Goal: Task Accomplishment & Management: Complete application form

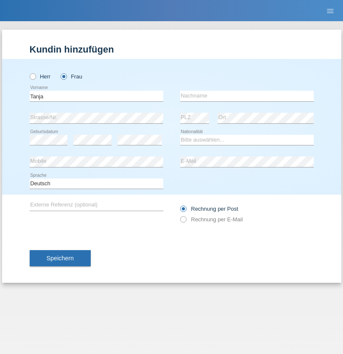
type input "Tanja"
click at [247, 96] on input "text" at bounding box center [247, 96] width 134 height 11
type input "Sollersten"
select select "CH"
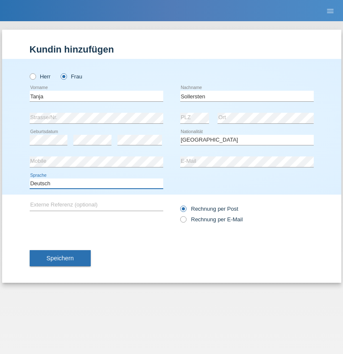
select select "en"
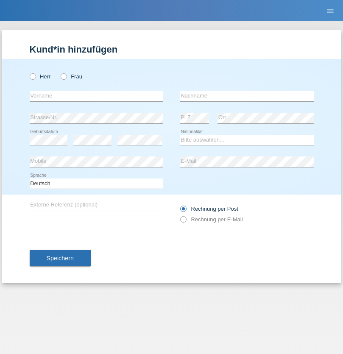
radio input "true"
click at [96, 96] on input "text" at bounding box center [97, 96] width 134 height 11
type input "Tanja"
click at [247, 96] on input "text" at bounding box center [247, 96] width 134 height 11
type input "Sollersten"
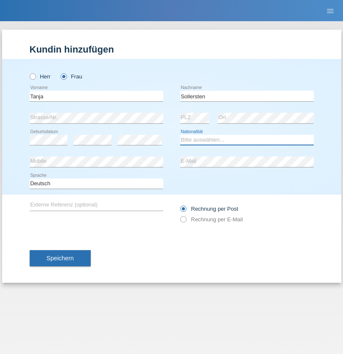
select select "CH"
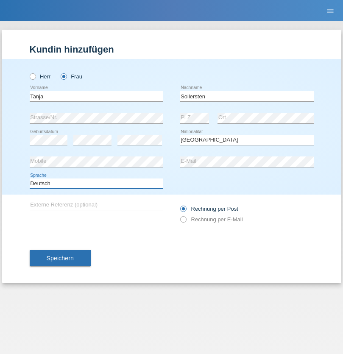
select select "en"
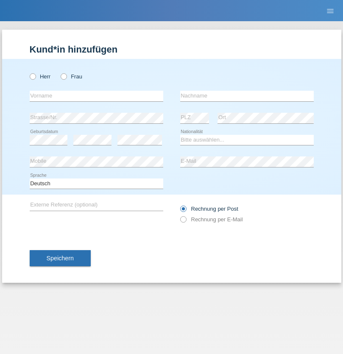
radio input "true"
click at [96, 96] on input "text" at bounding box center [97, 96] width 134 height 11
type input "Jonathan"
click at [247, 96] on input "text" at bounding box center [247, 96] width 134 height 11
type input "Bezzola"
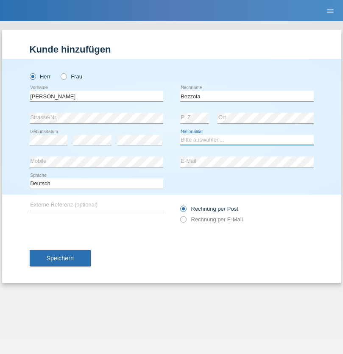
select select "CH"
